Goal: Task Accomplishment & Management: Use online tool/utility

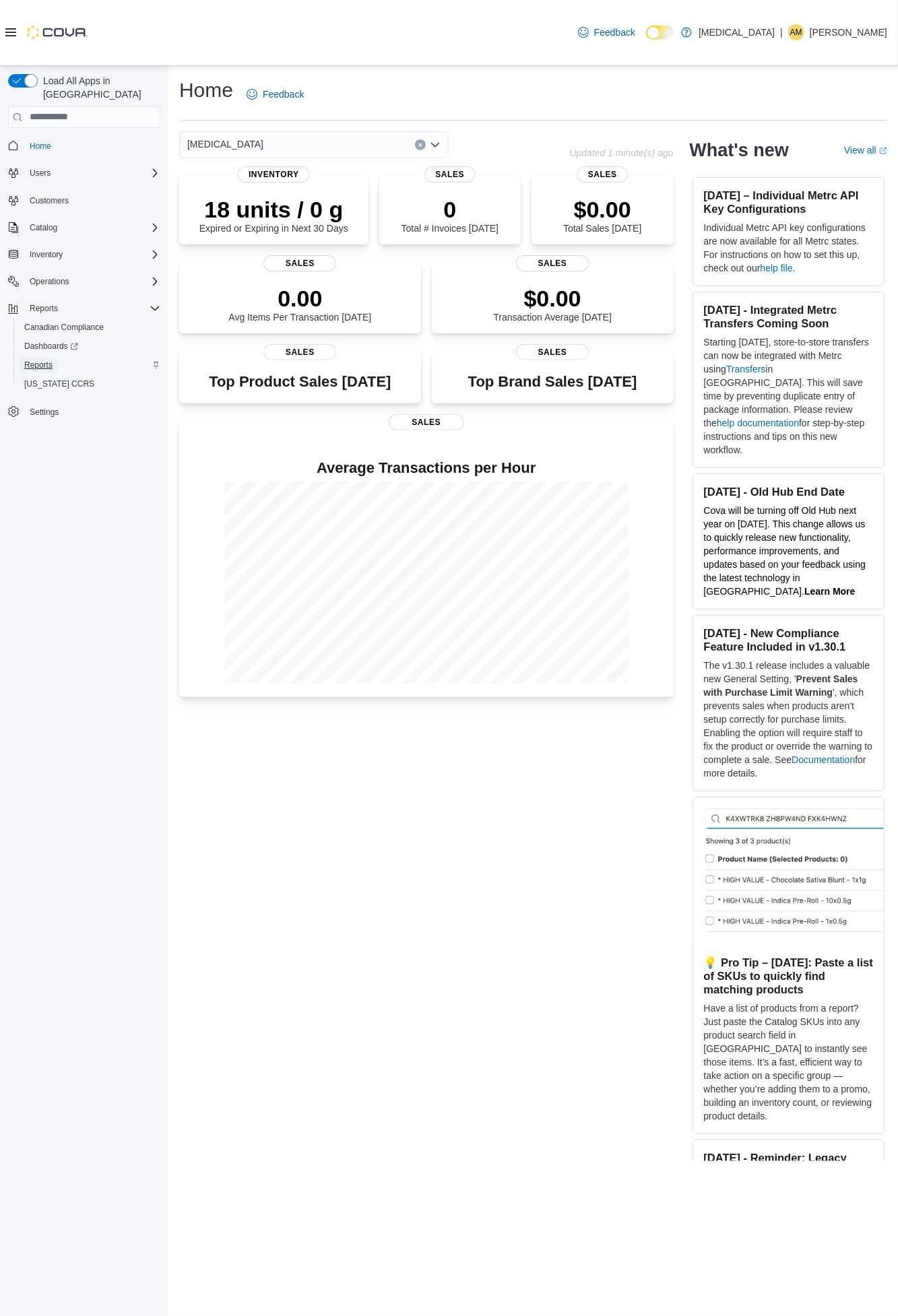
click at [43, 357] on span "Reports" at bounding box center [38, 365] width 28 height 16
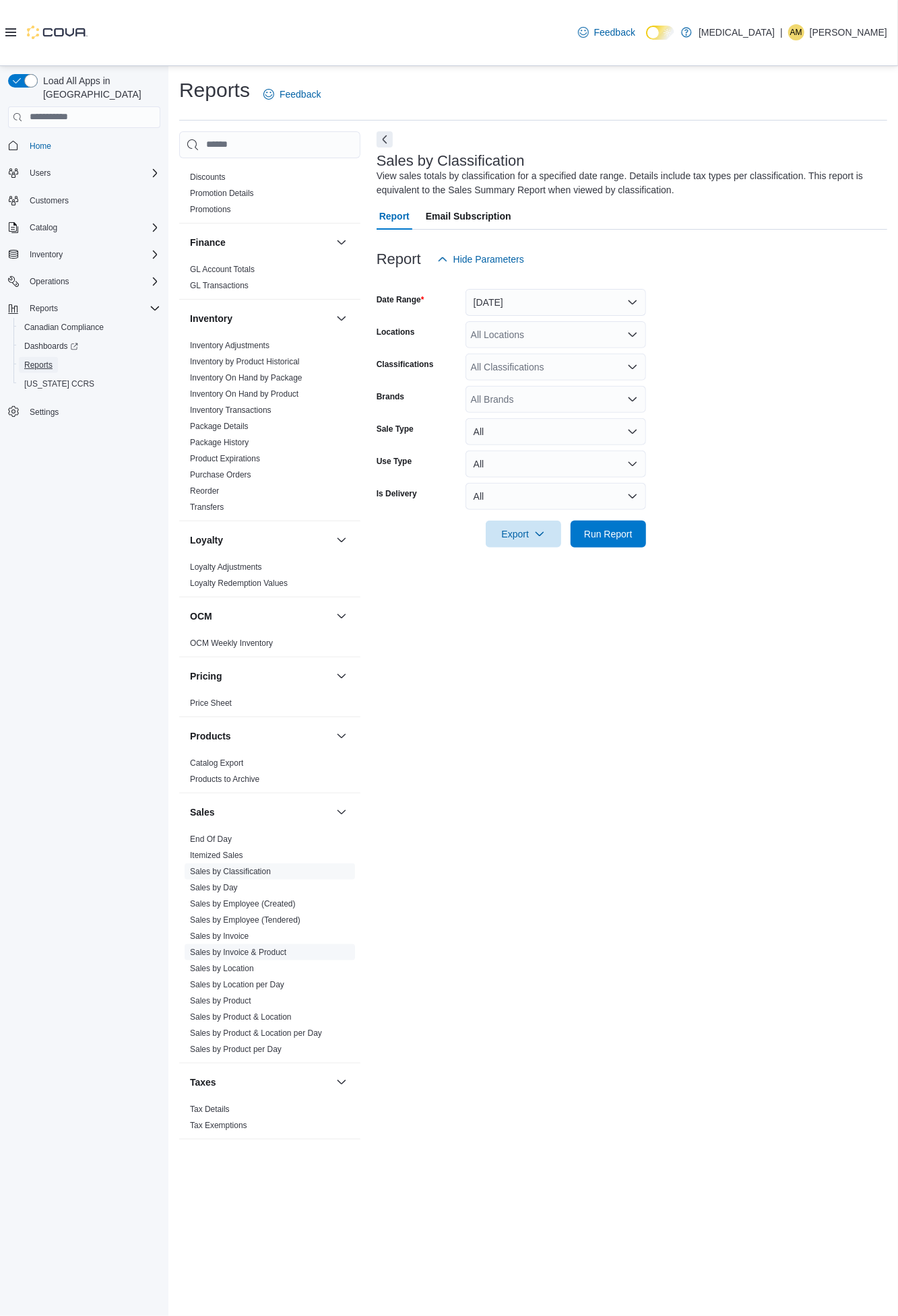
scroll to position [295, 0]
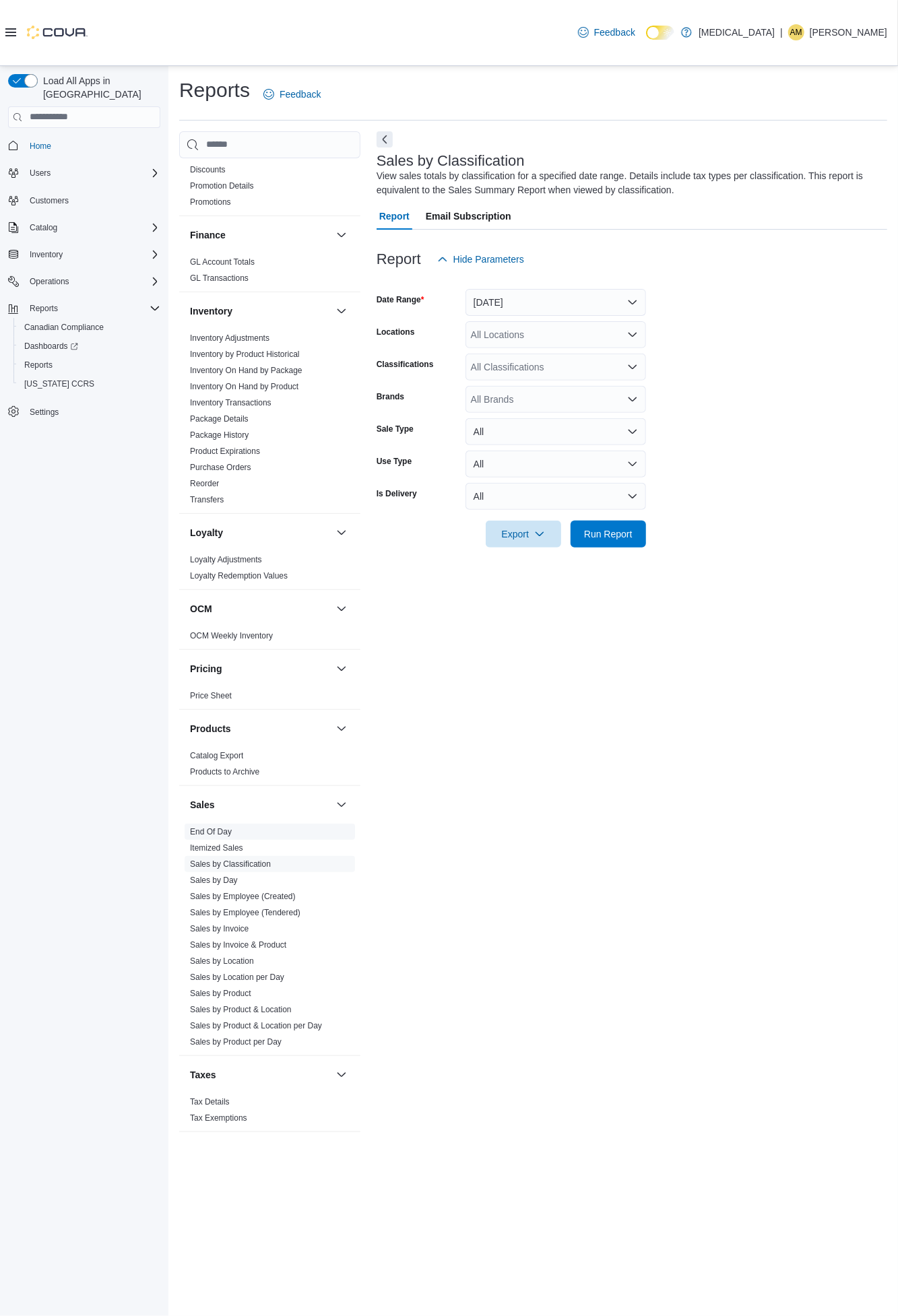
click at [217, 827] on link "End Of Day" at bounding box center [211, 831] width 42 height 9
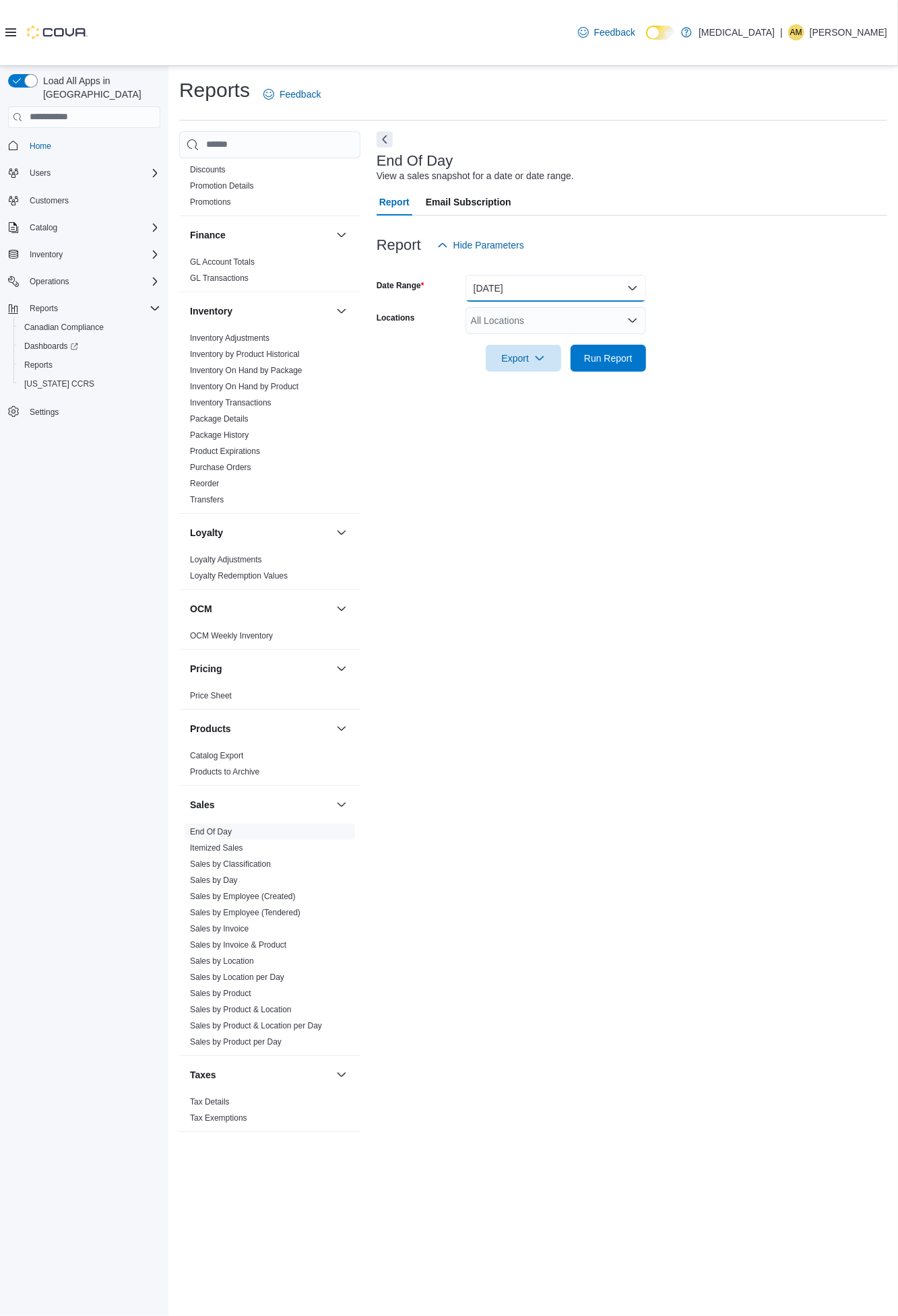
click at [630, 291] on button "[DATE]" at bounding box center [556, 288] width 181 height 27
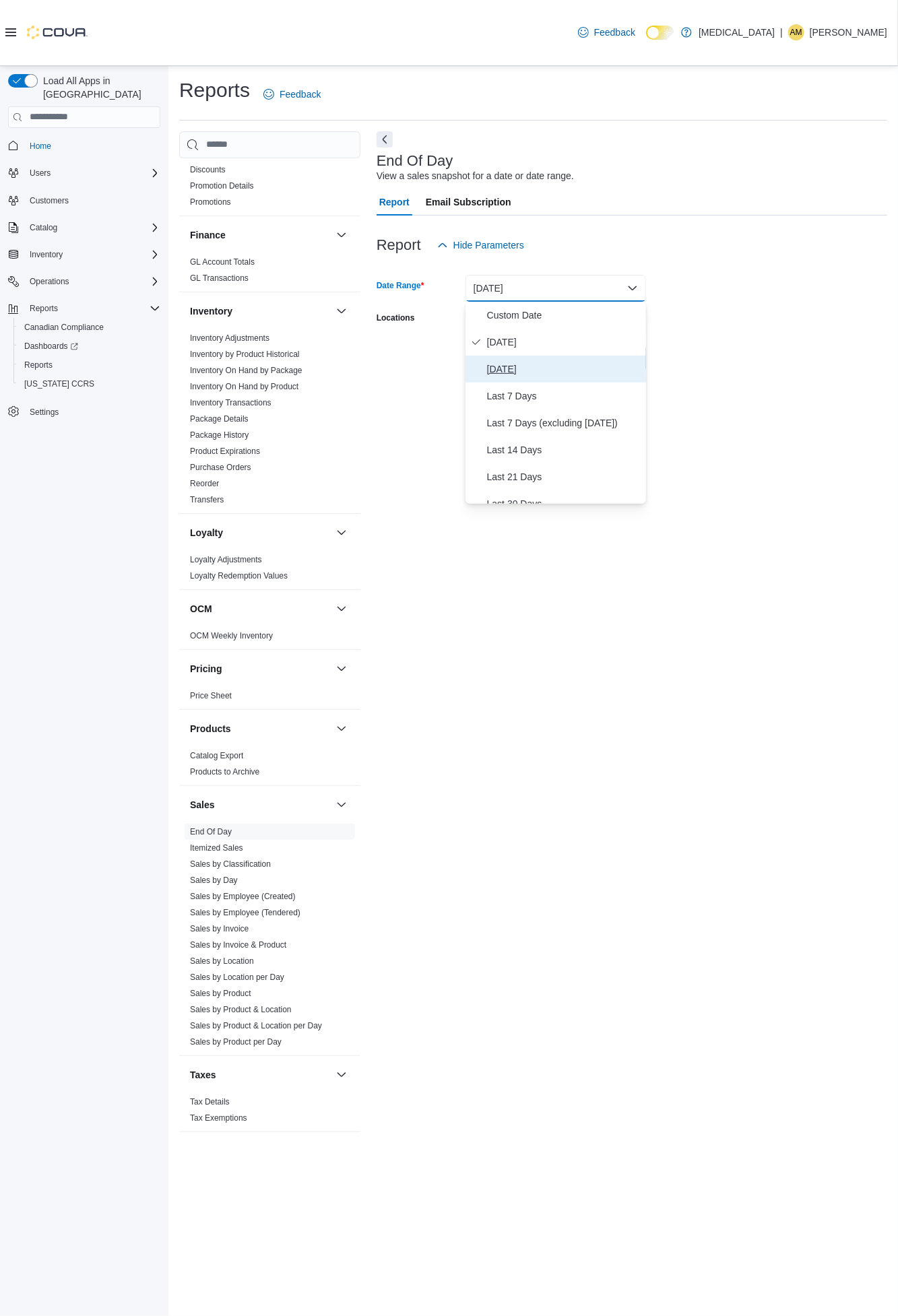
click at [526, 365] on span "[DATE]" at bounding box center [563, 369] width 153 height 16
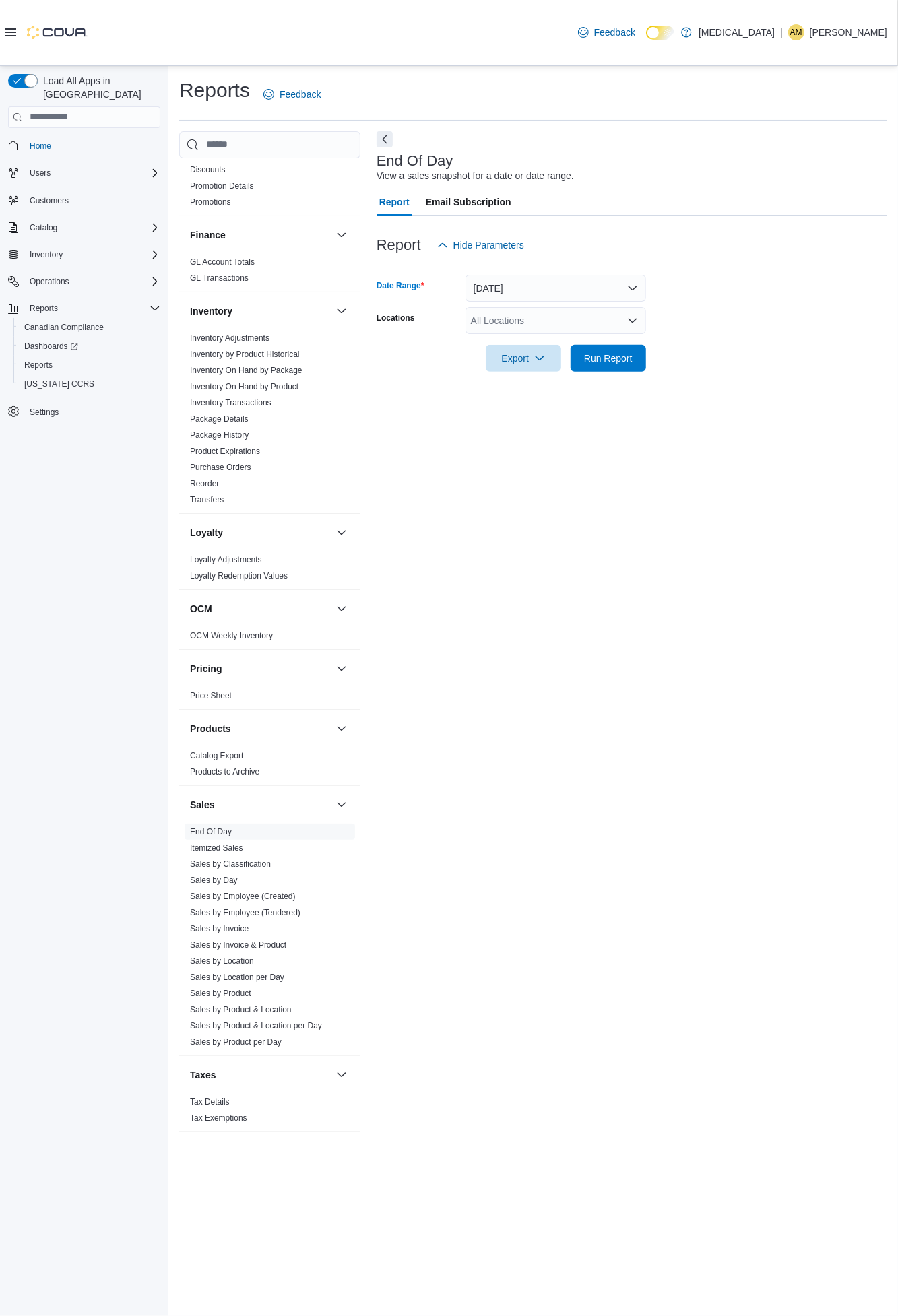
click at [627, 315] on icon "Open list of options" at bounding box center [633, 320] width 11 height 11
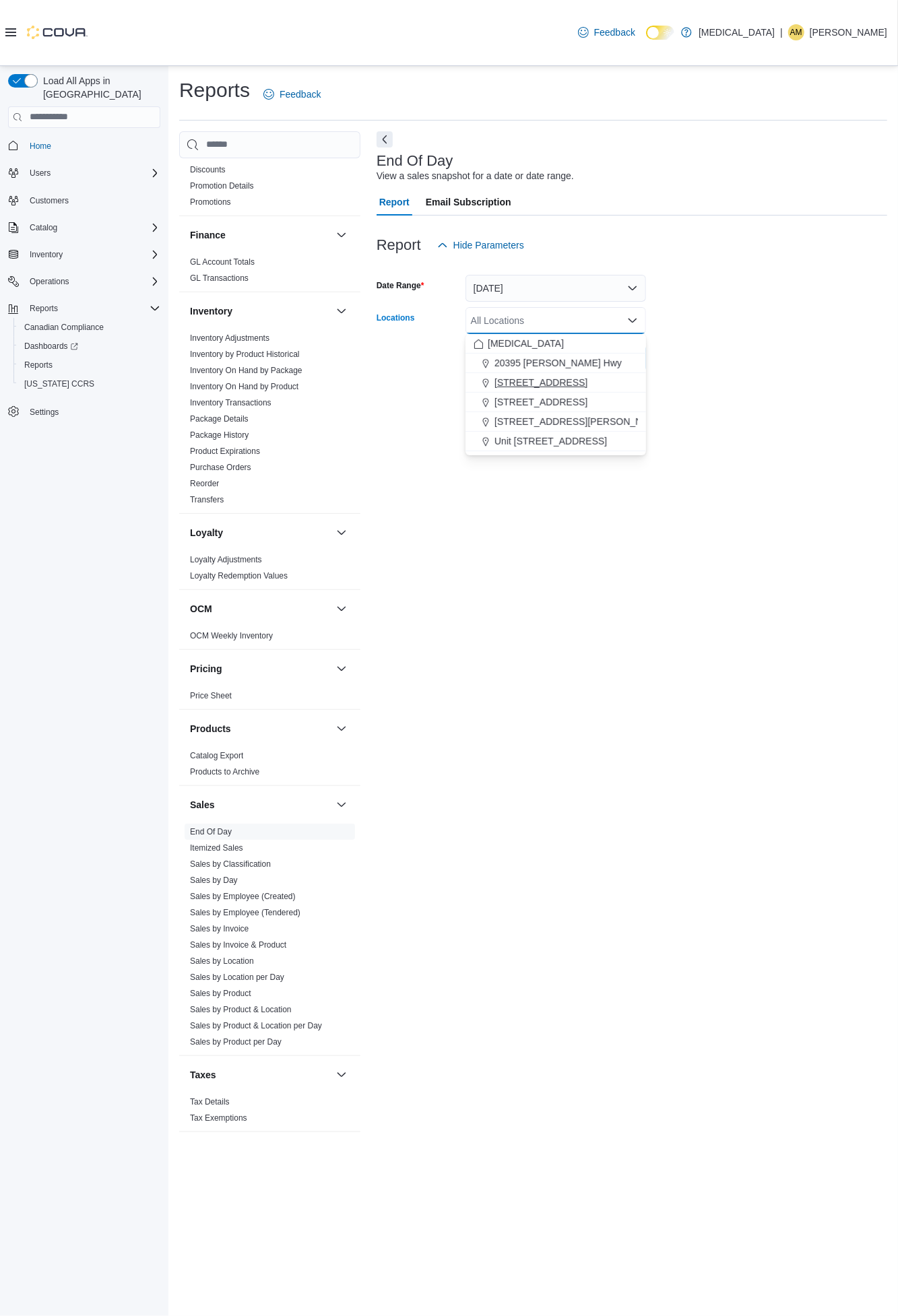
click at [539, 374] on button "[STREET_ADDRESS]" at bounding box center [556, 382] width 181 height 20
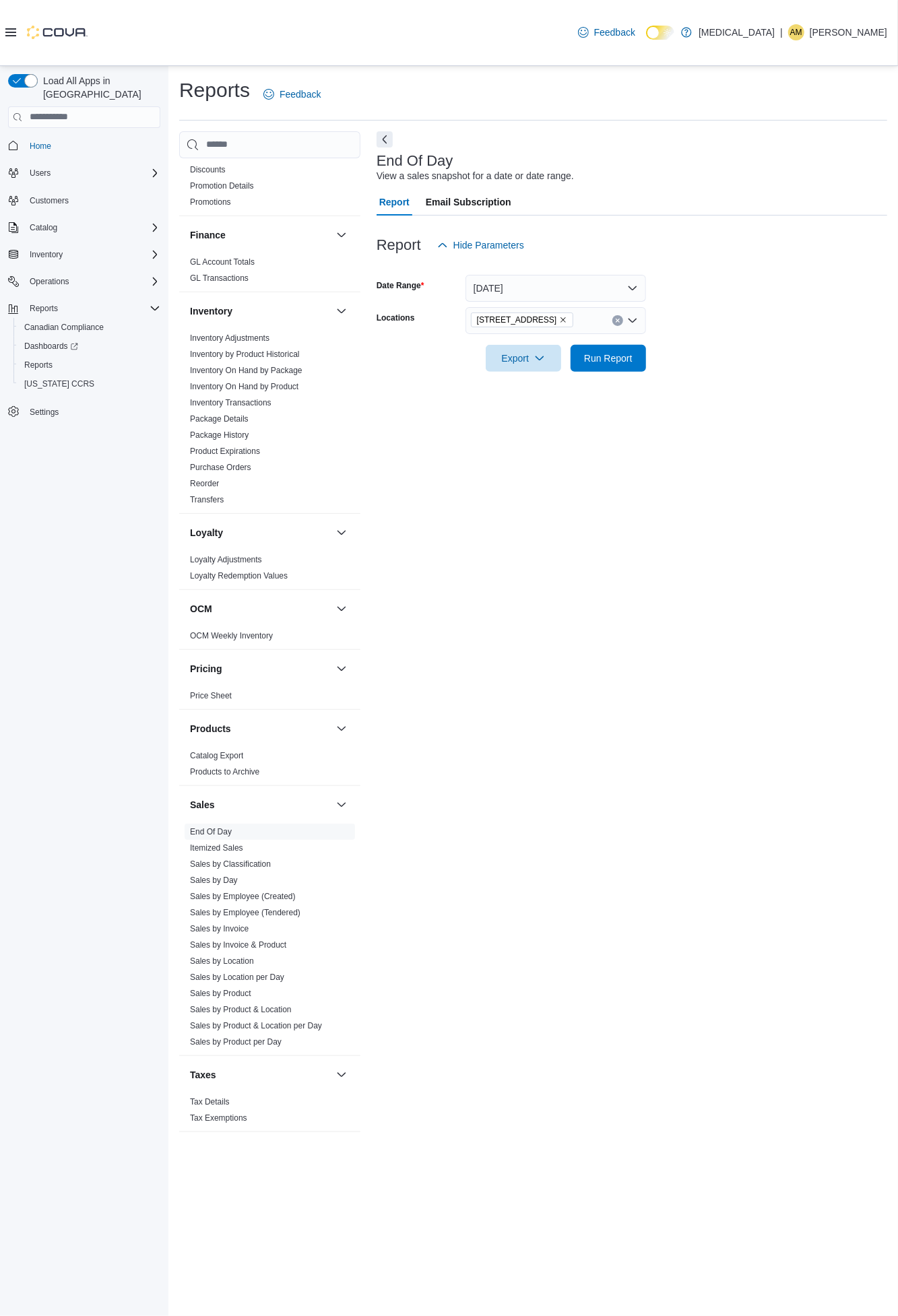
click at [735, 352] on form "Date Range [DATE] Locations [STREET_ADDRESS] Export Run Report" at bounding box center [632, 315] width 511 height 113
click at [622, 354] on span "Run Report" at bounding box center [608, 358] width 49 height 14
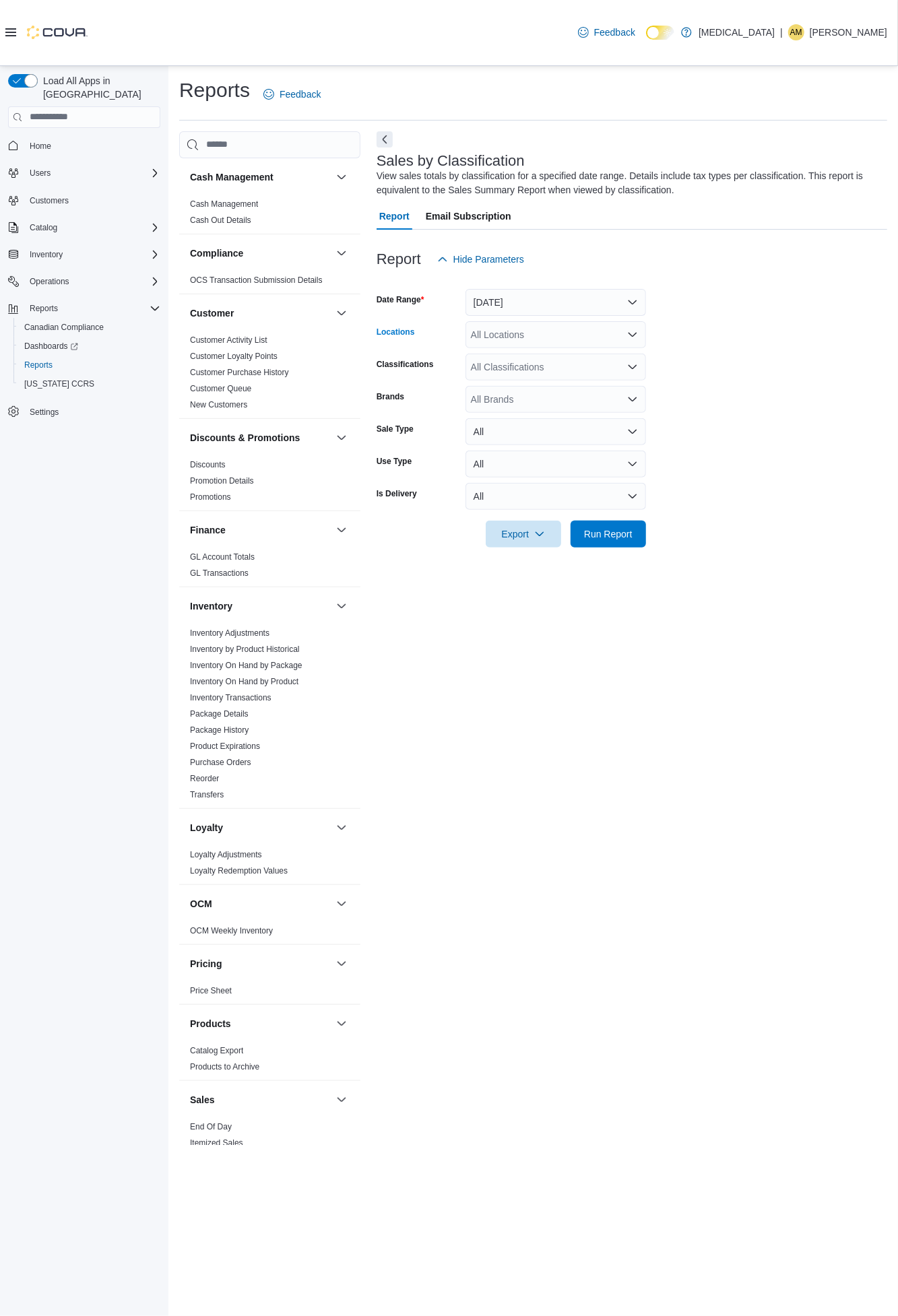
click at [633, 332] on icon "Open list of options" at bounding box center [633, 335] width 11 height 11
click at [562, 391] on span "[STREET_ADDRESS]" at bounding box center [541, 397] width 93 height 14
click at [605, 536] on span "Run Report" at bounding box center [608, 533] width 49 height 14
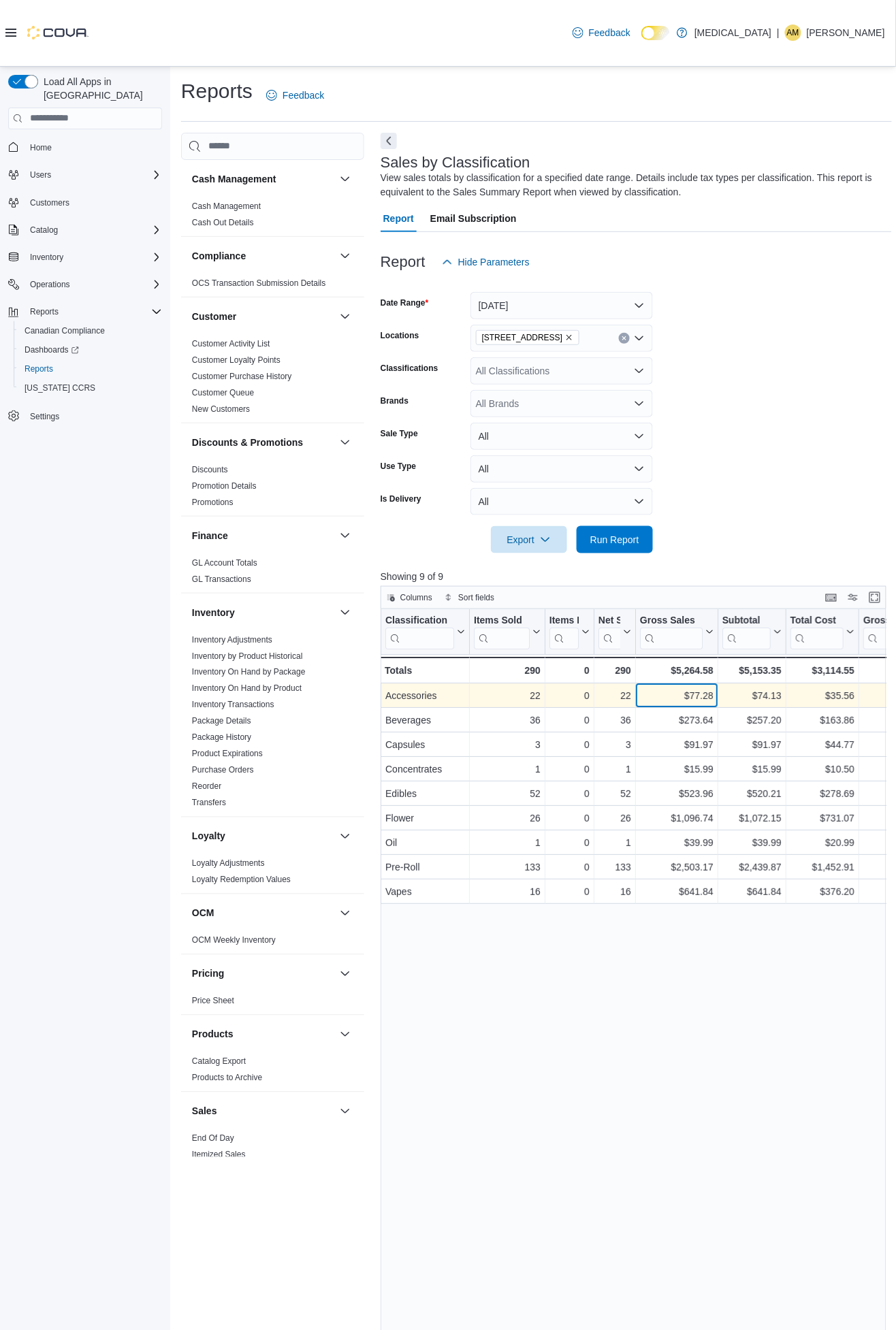
click at [698, 691] on div "$77.28" at bounding box center [676, 695] width 74 height 16
copy div "77.28"
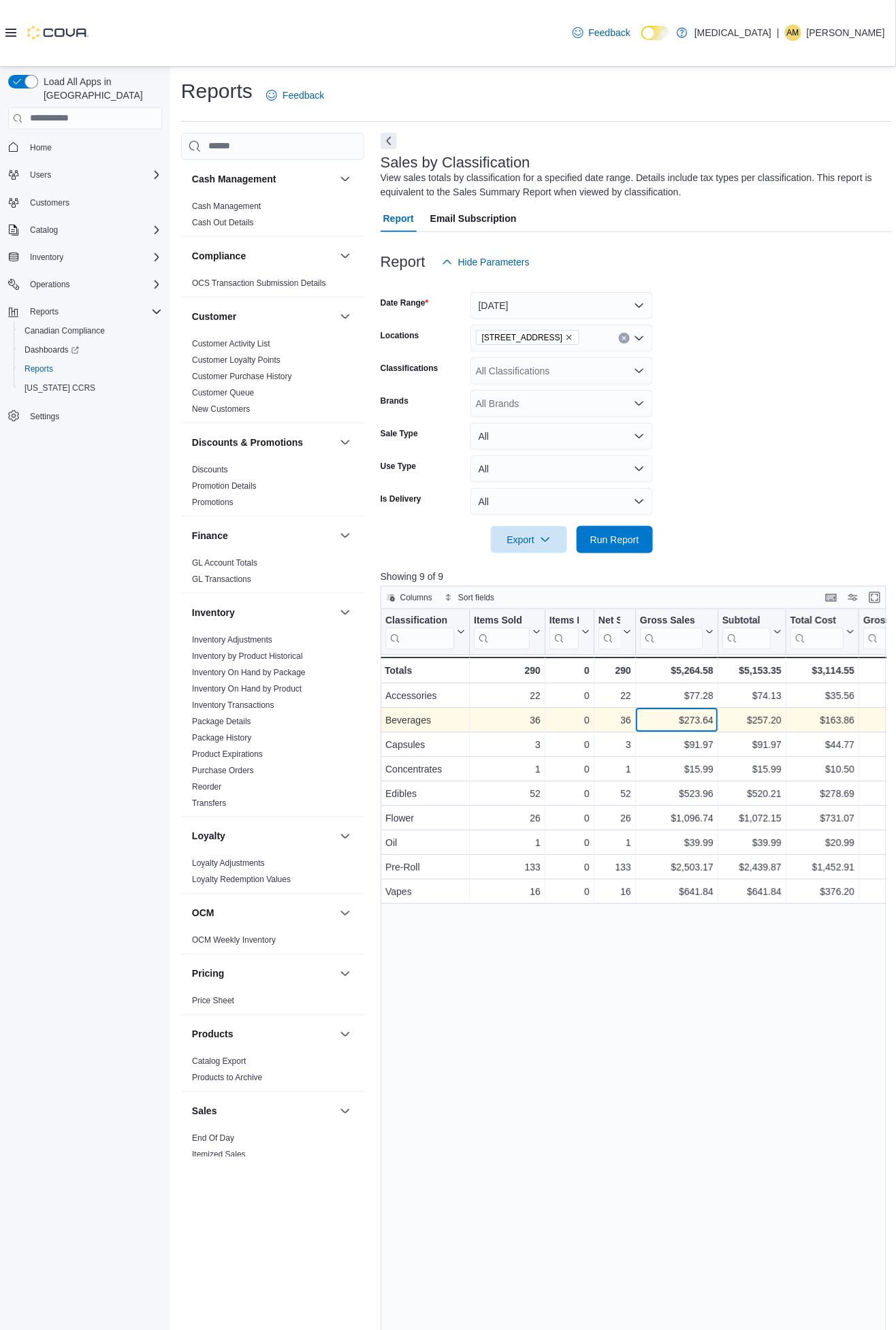
click at [702, 718] on div "$273.64" at bounding box center [676, 719] width 74 height 16
copy div "273.64"
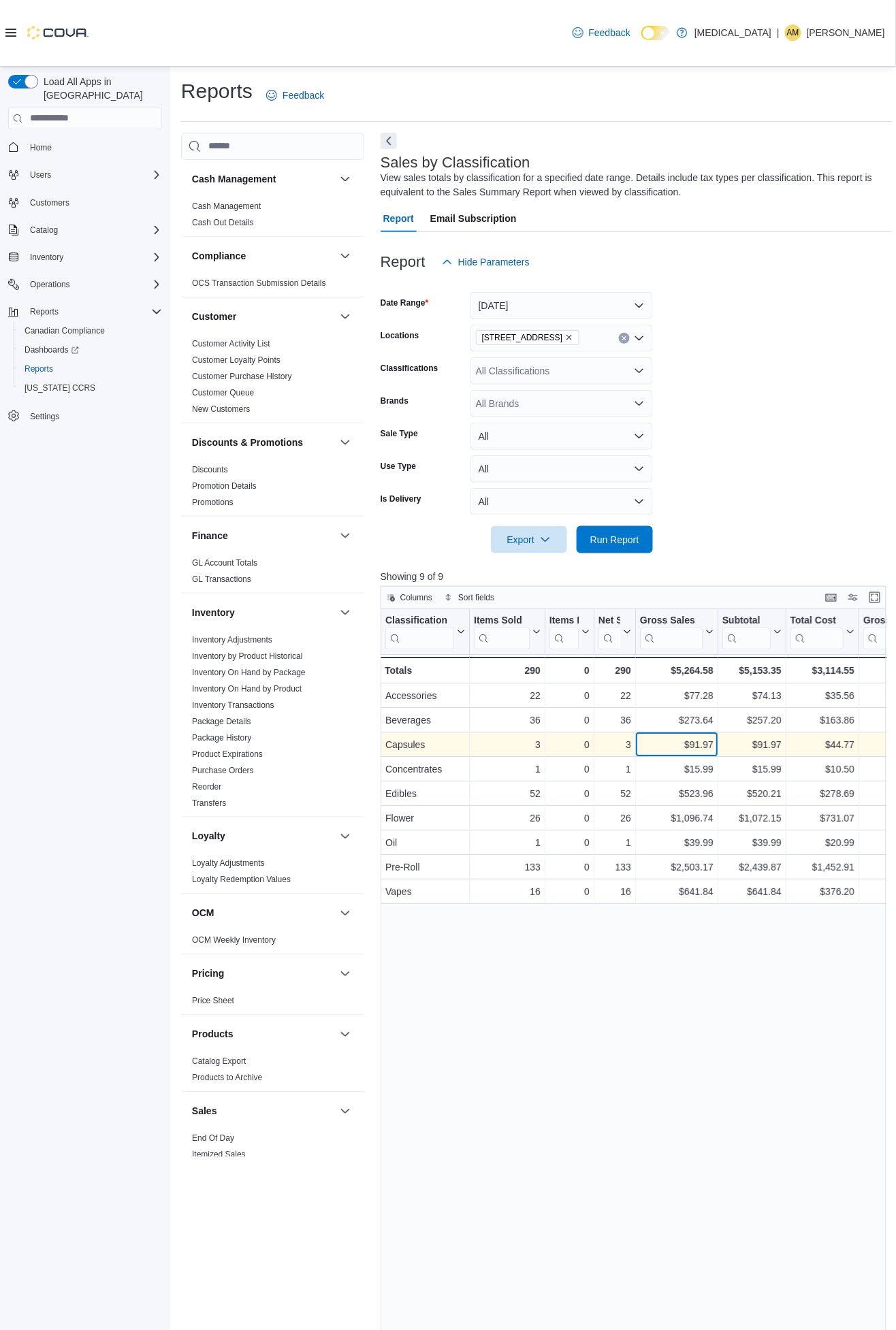
click at [694, 740] on div "$91.97" at bounding box center [676, 744] width 74 height 16
copy div "91.97"
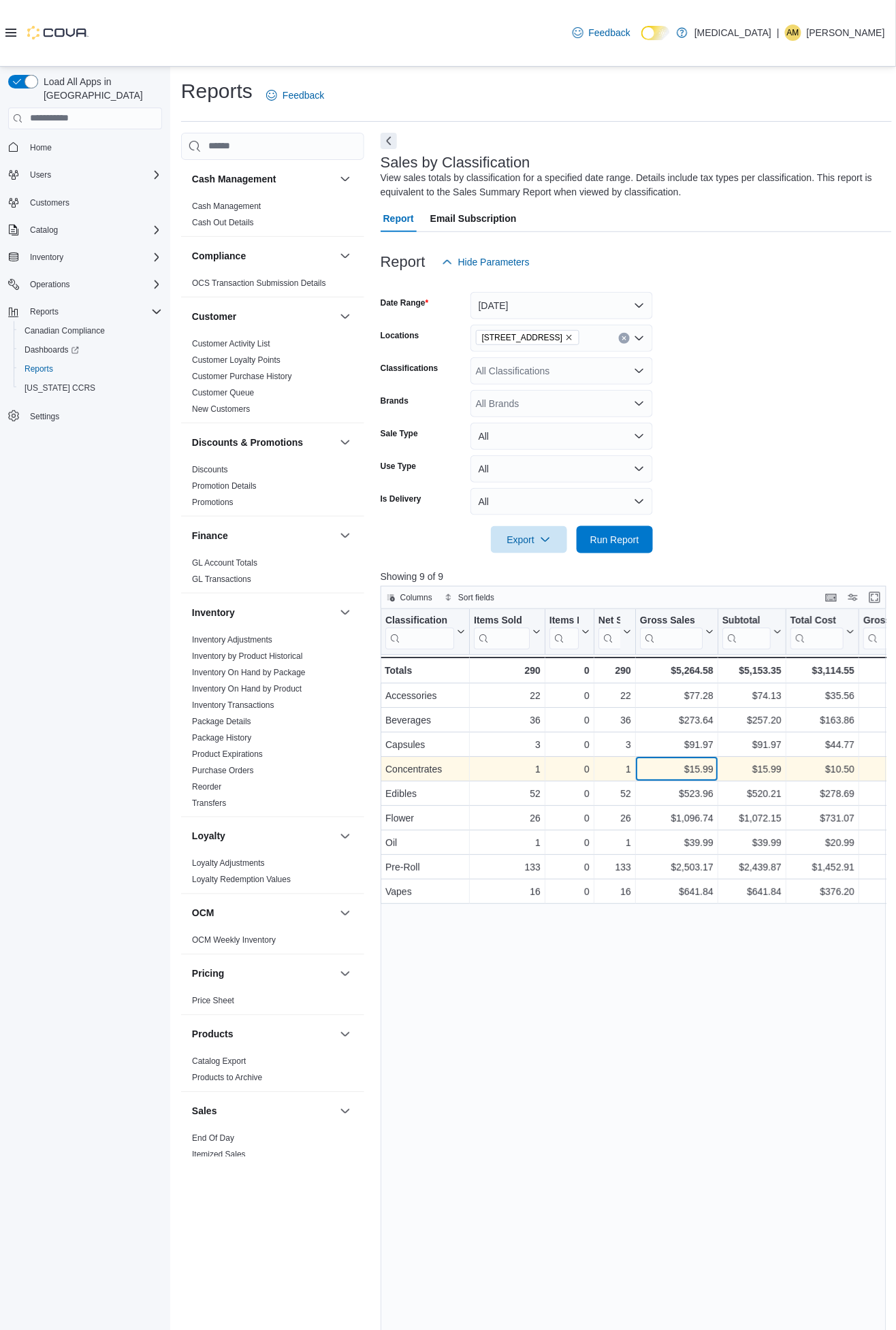
click at [702, 765] on div "$15.99" at bounding box center [676, 769] width 74 height 16
copy div "15.99"
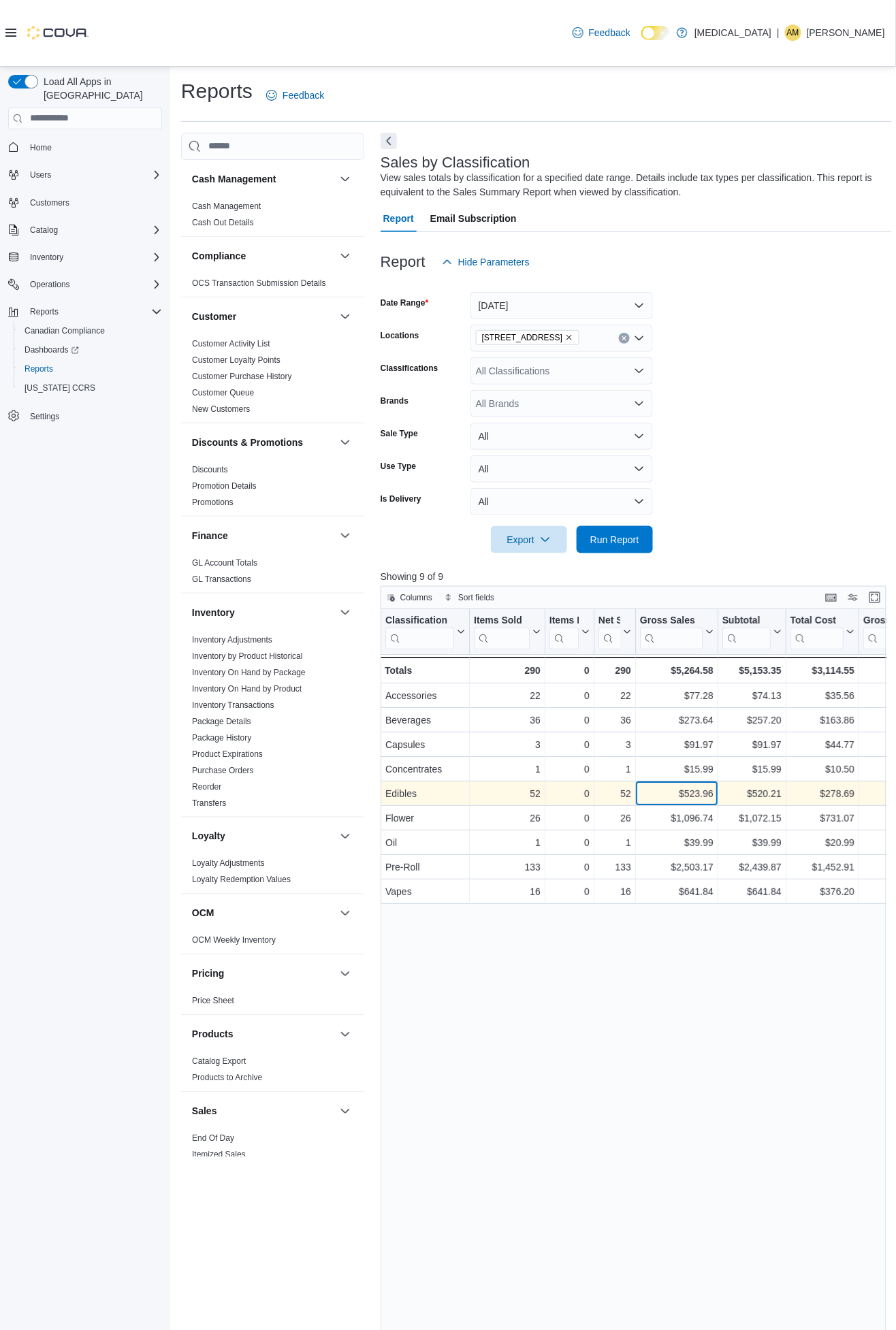
click at [693, 791] on div "$523.96" at bounding box center [676, 793] width 74 height 16
copy div "523.96"
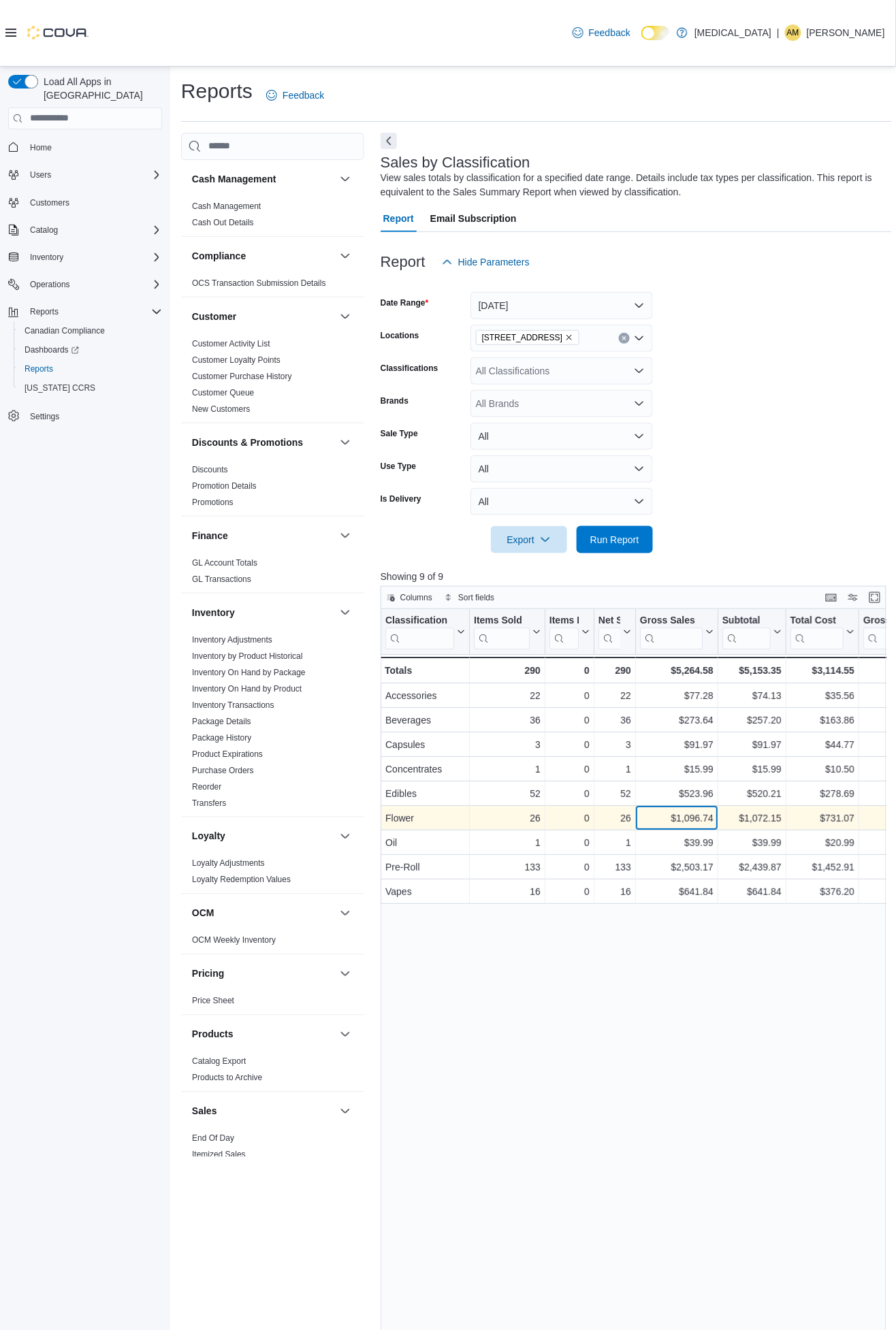
click at [688, 815] on div "$1,096.74" at bounding box center [676, 817] width 74 height 16
copy div "1,096.74"
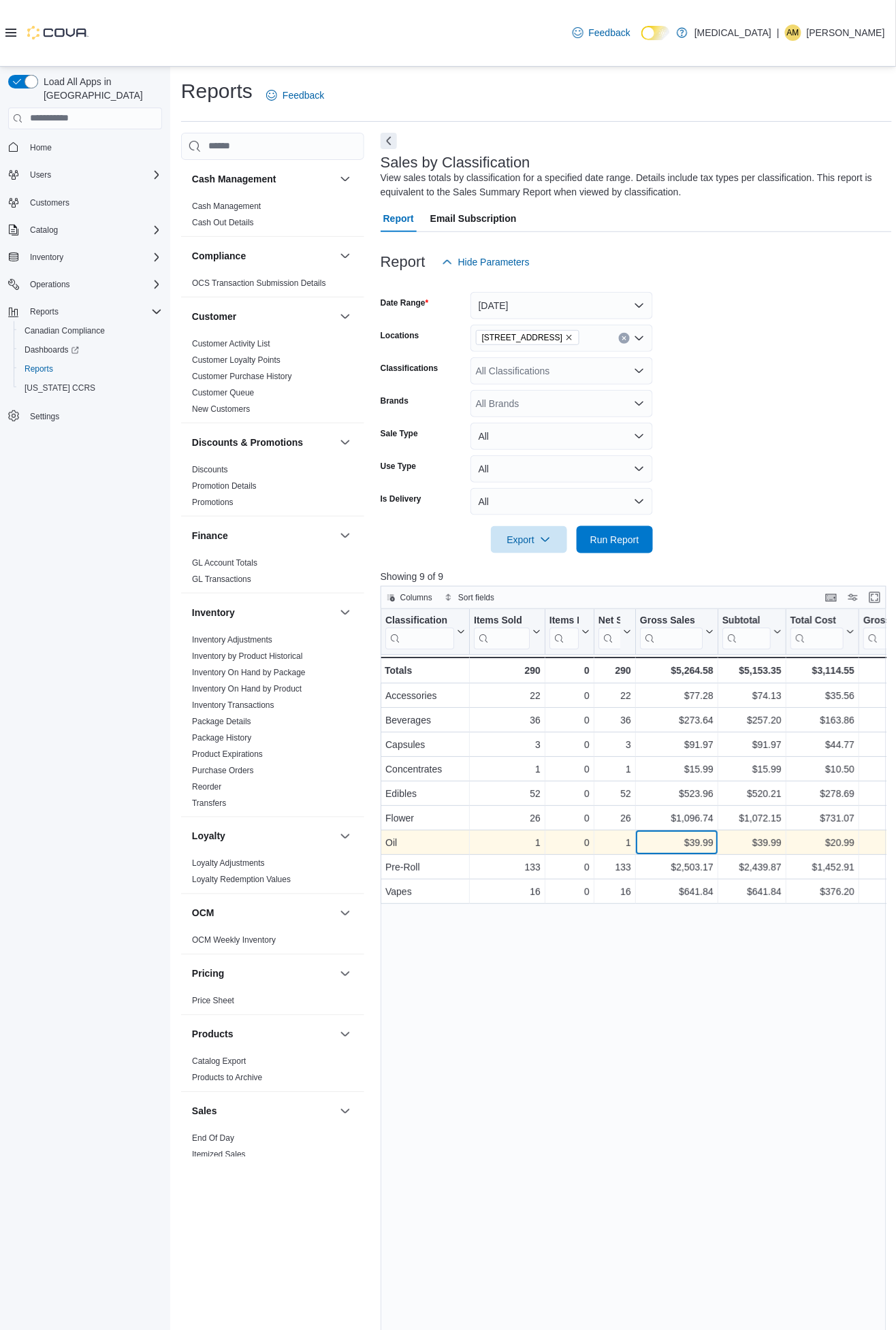
click at [699, 840] on div "$39.99" at bounding box center [676, 842] width 74 height 16
copy div "39.99"
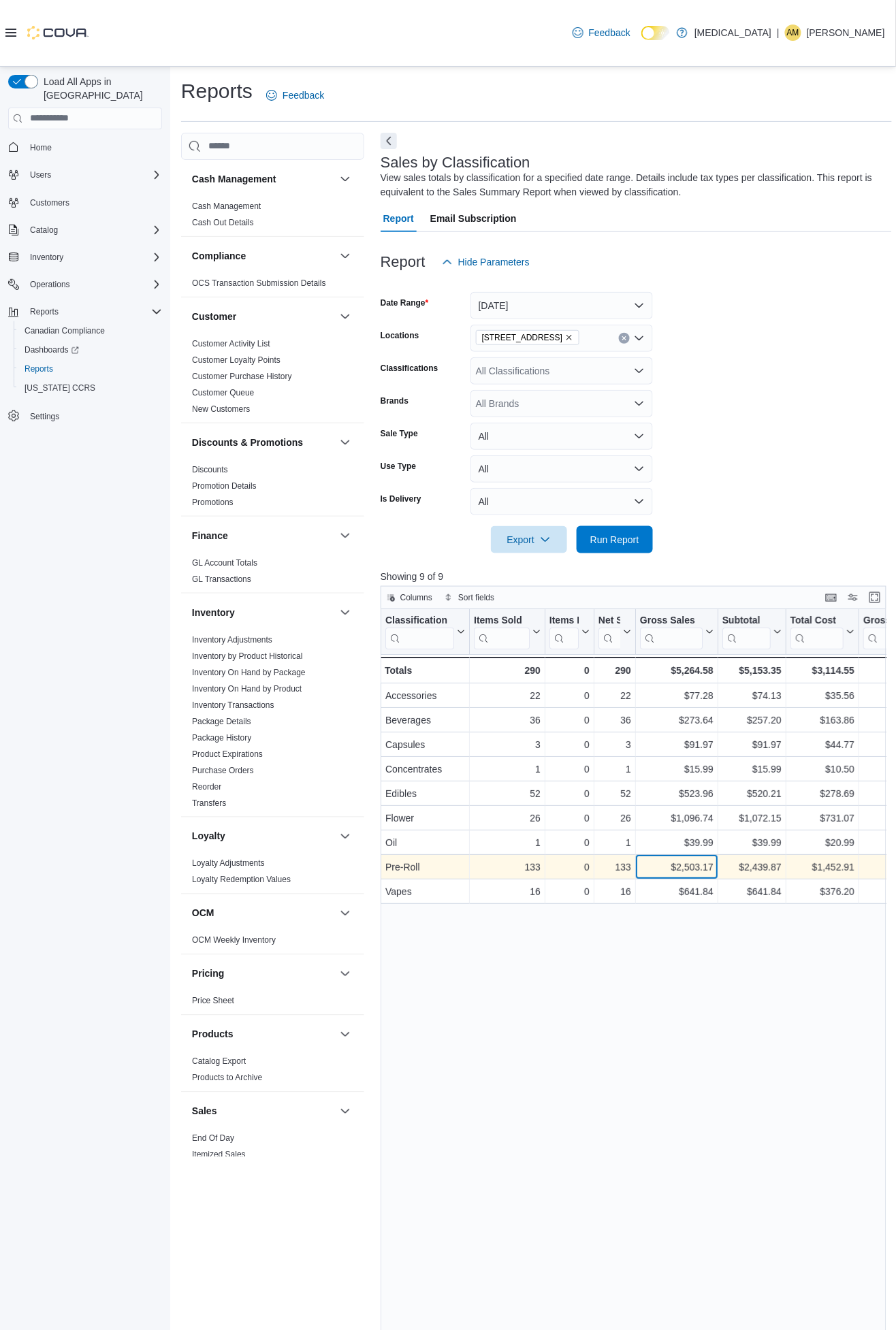
click at [696, 867] on div "$2,503.17" at bounding box center [676, 866] width 74 height 16
copy div "2,503.17"
click at [703, 889] on div "$641.84" at bounding box center [676, 891] width 74 height 16
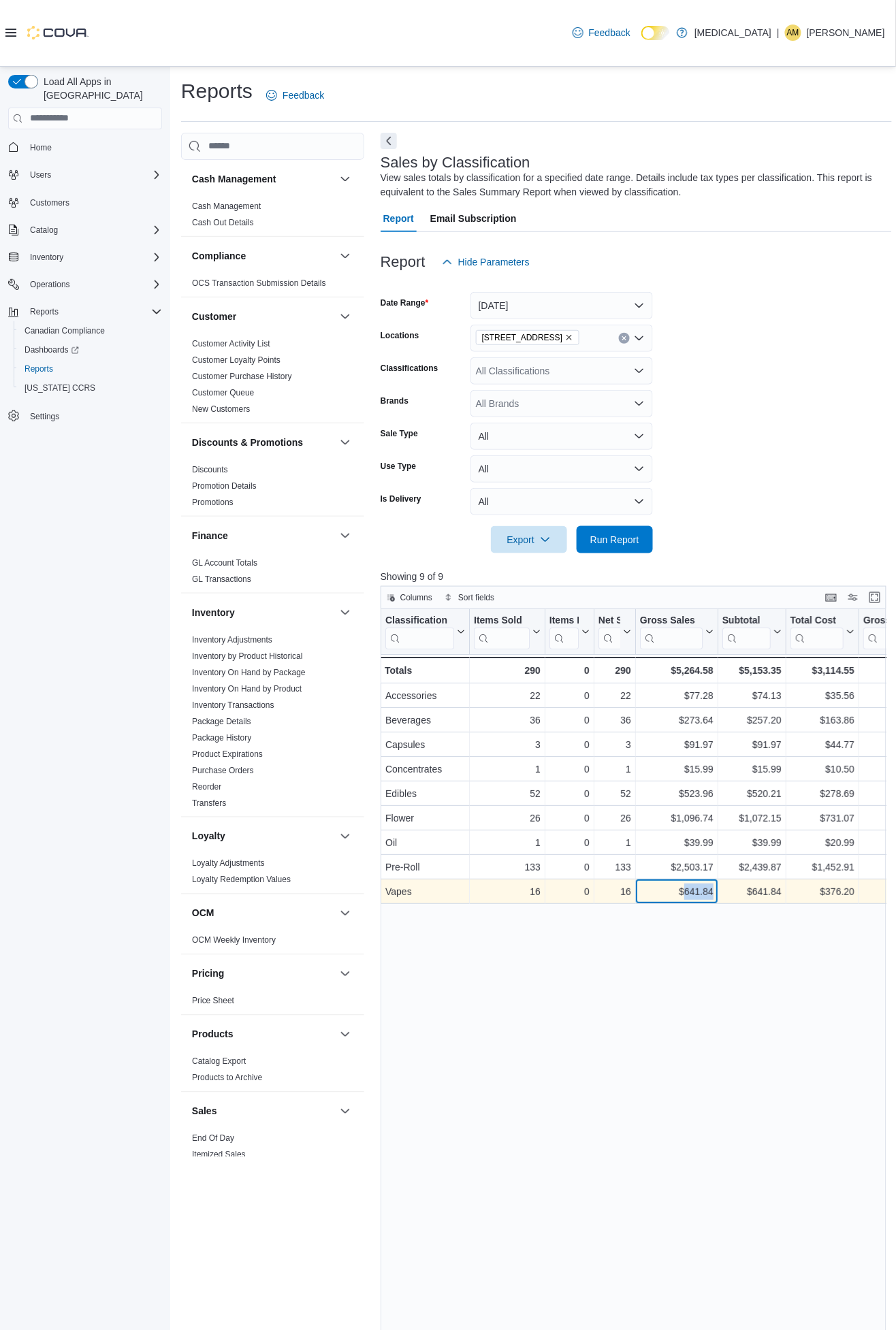
copy div "641.84"
